Goal: Participate in discussion: Engage in conversation with other users on a specific topic

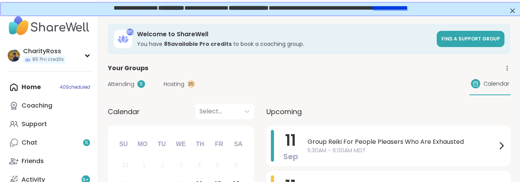
click at [286, 146] on span "11" at bounding box center [291, 140] width 11 height 22
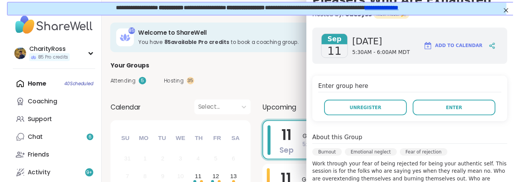
scroll to position [102, 0]
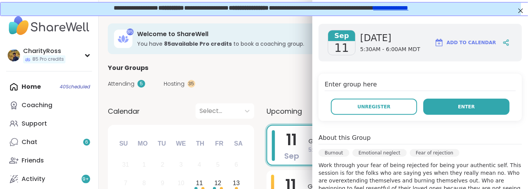
click at [432, 107] on button "Enter" at bounding box center [466, 107] width 86 height 16
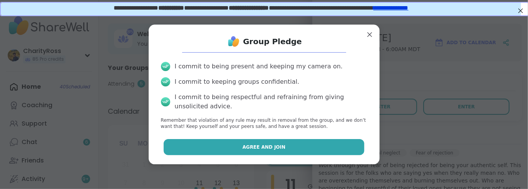
click at [331, 151] on button "Agree and Join" at bounding box center [264, 147] width 201 height 16
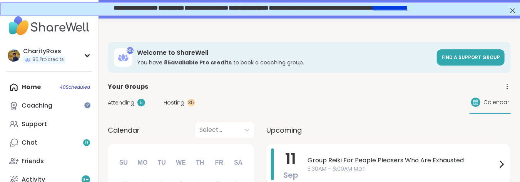
click at [429, 162] on span "Group Reiki For People Pleasers Who Are Exhausted" at bounding box center [402, 160] width 189 height 9
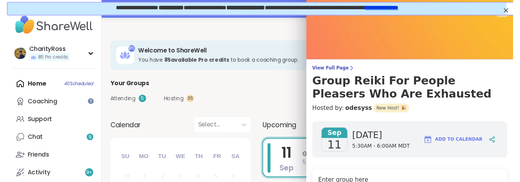
scroll to position [51, 0]
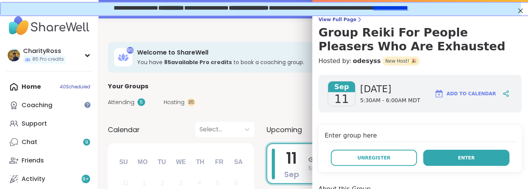
click at [429, 162] on button "Enter" at bounding box center [466, 158] width 86 height 16
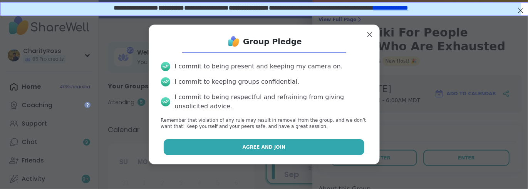
click at [339, 148] on button "Agree and Join" at bounding box center [264, 147] width 201 height 16
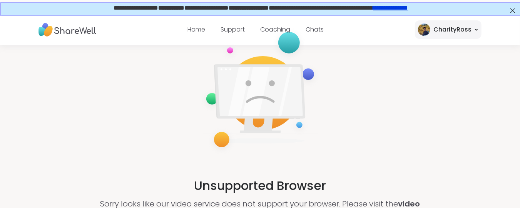
click at [455, 31] on div "CharityRoss" at bounding box center [452, 29] width 38 height 9
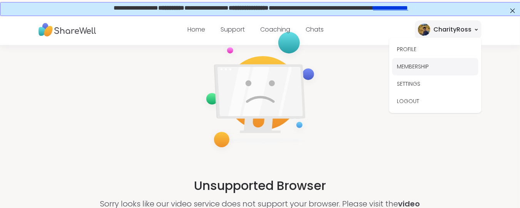
click at [432, 65] on button "MEMBERSHIP" at bounding box center [435, 66] width 86 height 17
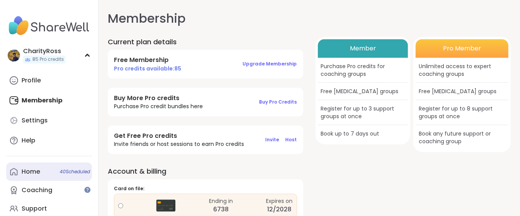
click at [43, 174] on link "Home 40 Scheduled" at bounding box center [49, 171] width 86 height 18
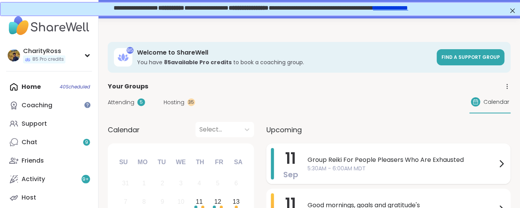
click at [351, 163] on span "Group Reiki For People Pleasers Who Are Exhausted" at bounding box center [402, 160] width 189 height 9
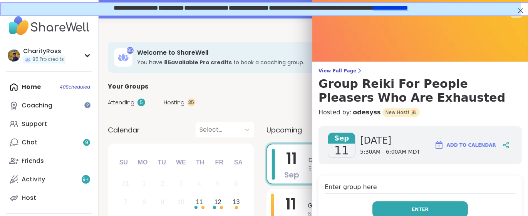
click at [419, 189] on button "Enter" at bounding box center [419, 209] width 95 height 16
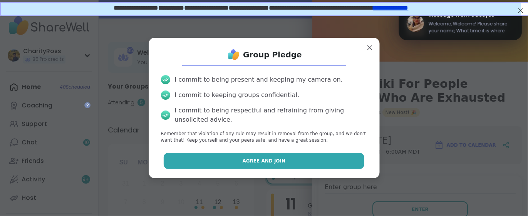
click at [333, 156] on button "Agree and Join" at bounding box center [264, 161] width 201 height 16
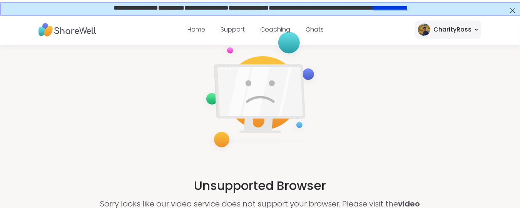
click at [233, 27] on link "Support" at bounding box center [233, 29] width 24 height 9
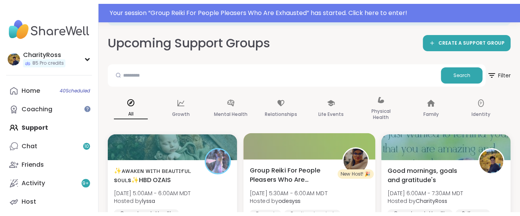
scroll to position [102, 0]
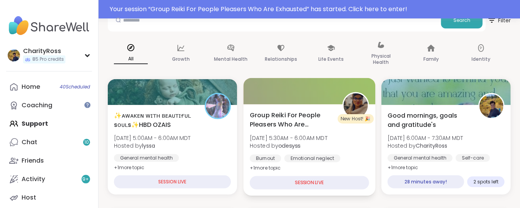
click at [298, 156] on div "Emotional neglect" at bounding box center [312, 159] width 56 height 8
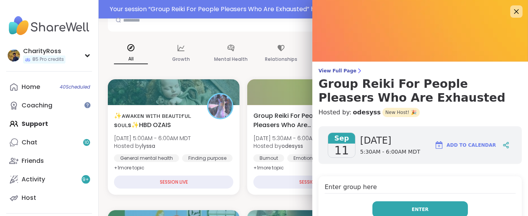
click at [375, 189] on button "Enter" at bounding box center [419, 209] width 95 height 16
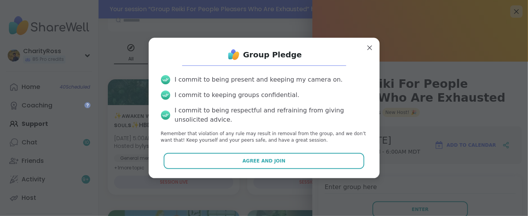
click at [332, 161] on button "Agree and Join" at bounding box center [264, 161] width 201 height 16
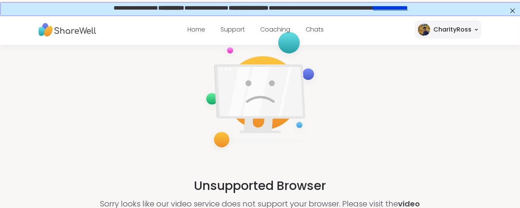
click at [401, 8] on link "**********" at bounding box center [390, 7] width 35 height 6
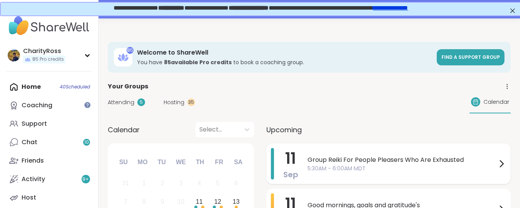
click at [283, 151] on div "11 Sep" at bounding box center [284, 164] width 27 height 32
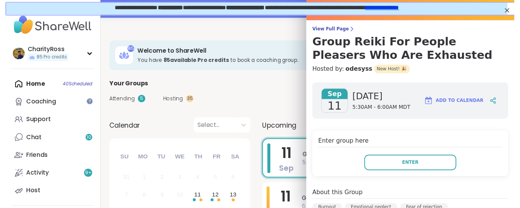
scroll to position [102, 0]
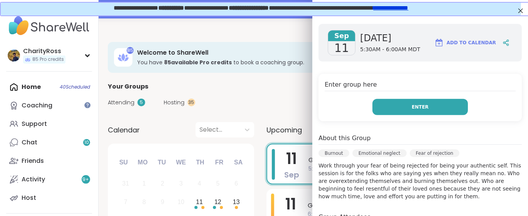
click at [377, 109] on button "Enter" at bounding box center [419, 107] width 95 height 16
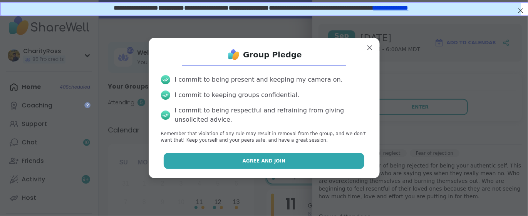
click at [323, 159] on button "Agree and Join" at bounding box center [264, 161] width 201 height 16
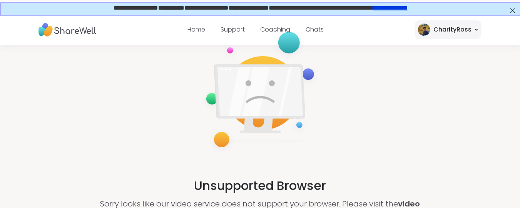
click at [406, 10] on link "**********" at bounding box center [390, 7] width 35 height 6
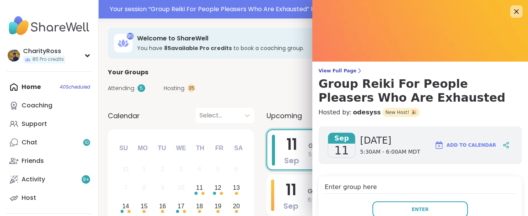
click at [396, 208] on button "Enter" at bounding box center [419, 209] width 95 height 16
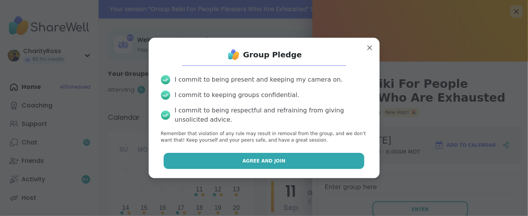
click at [336, 164] on button "Agree and Join" at bounding box center [264, 161] width 201 height 16
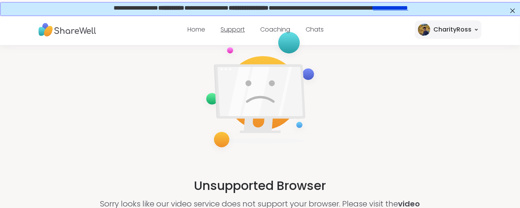
click at [244, 29] on link "Support" at bounding box center [233, 29] width 24 height 9
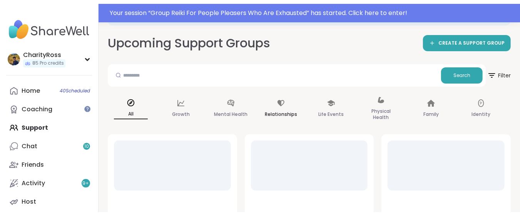
scroll to position [102, 0]
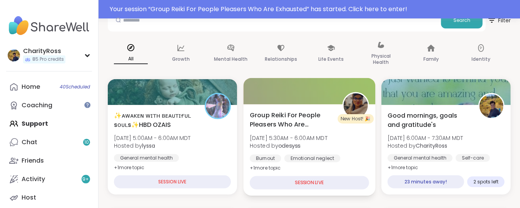
click at [302, 161] on div "Emotional neglect" at bounding box center [312, 159] width 56 height 8
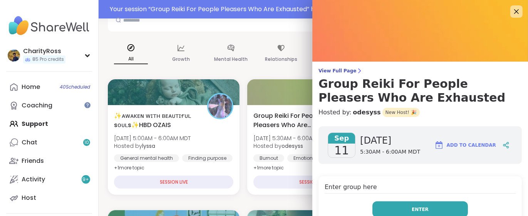
click at [377, 205] on button "Enter" at bounding box center [419, 209] width 95 height 16
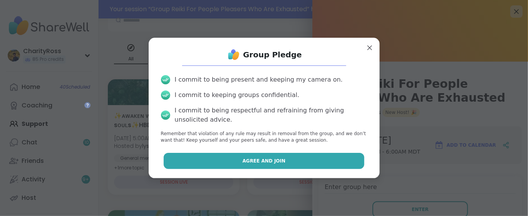
click at [335, 163] on button "Agree and Join" at bounding box center [264, 161] width 201 height 16
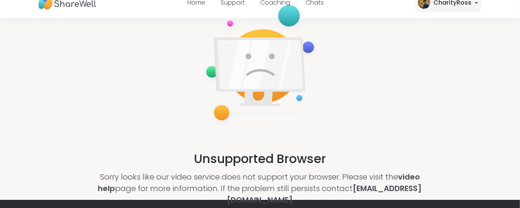
scroll to position [51, 0]
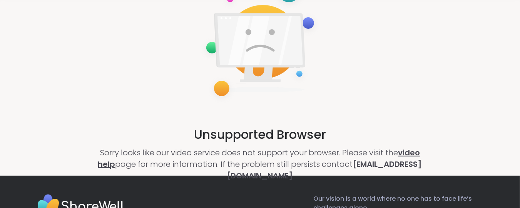
click at [415, 154] on link "video help" at bounding box center [259, 158] width 322 height 22
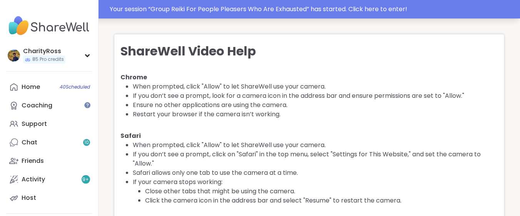
click at [320, 9] on div "Your session “ Group Reiki For People Pleasers Who Are Exhausted ” has started.…" at bounding box center [313, 9] width 406 height 9
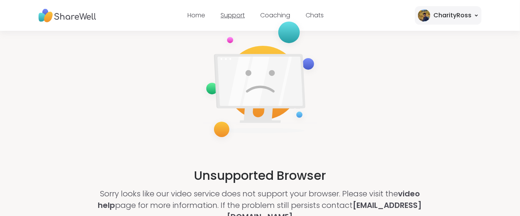
click at [232, 15] on link "Support" at bounding box center [233, 15] width 24 height 9
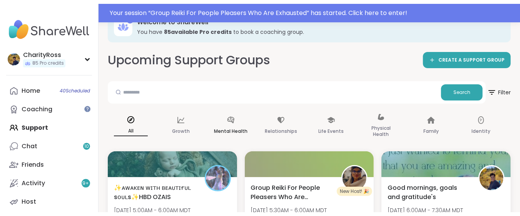
scroll to position [102, 0]
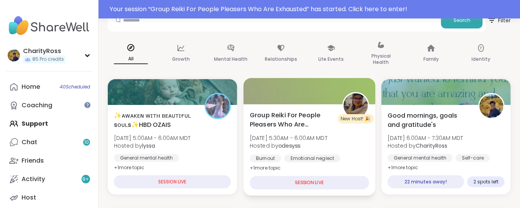
click at [261, 149] on span "Hosted by odesyss" at bounding box center [289, 146] width 78 height 8
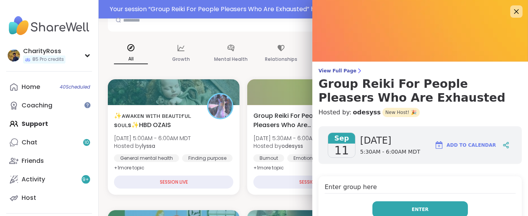
click at [386, 211] on button "Enter" at bounding box center [419, 209] width 95 height 16
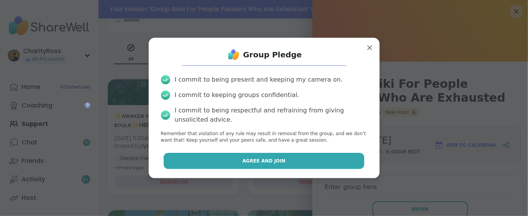
click at [336, 162] on button "Agree and Join" at bounding box center [264, 161] width 201 height 16
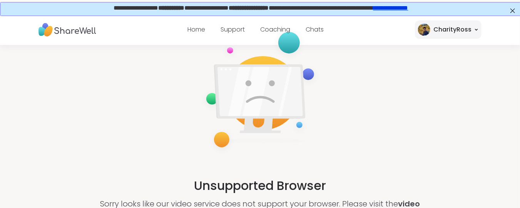
click at [435, 33] on div "CharityRoss" at bounding box center [452, 29] width 38 height 9
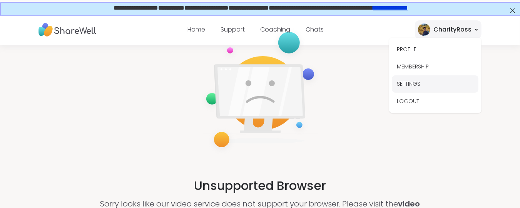
click at [427, 81] on button "SETTINGS" at bounding box center [435, 83] width 86 height 17
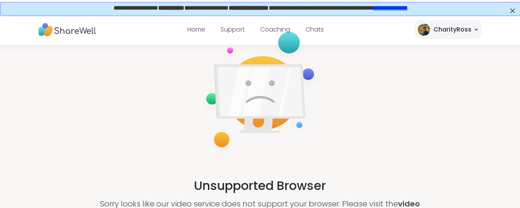
select select "**"
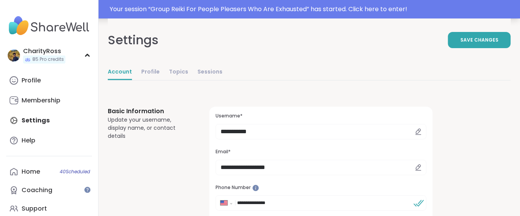
click at [192, 10] on div "Your session “ Group Reiki For People Pleasers Who Are Exhausted ” has started.…" at bounding box center [313, 9] width 406 height 9
